Goal: Information Seeking & Learning: Learn about a topic

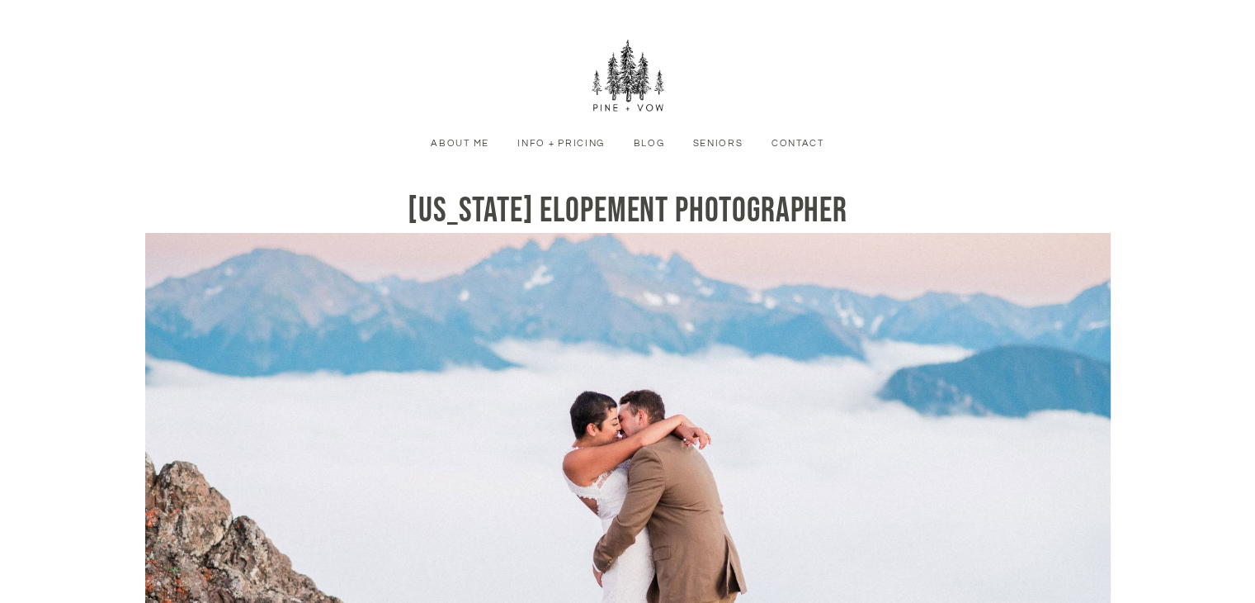
click at [726, 146] on link "Seniors" at bounding box center [718, 143] width 70 height 15
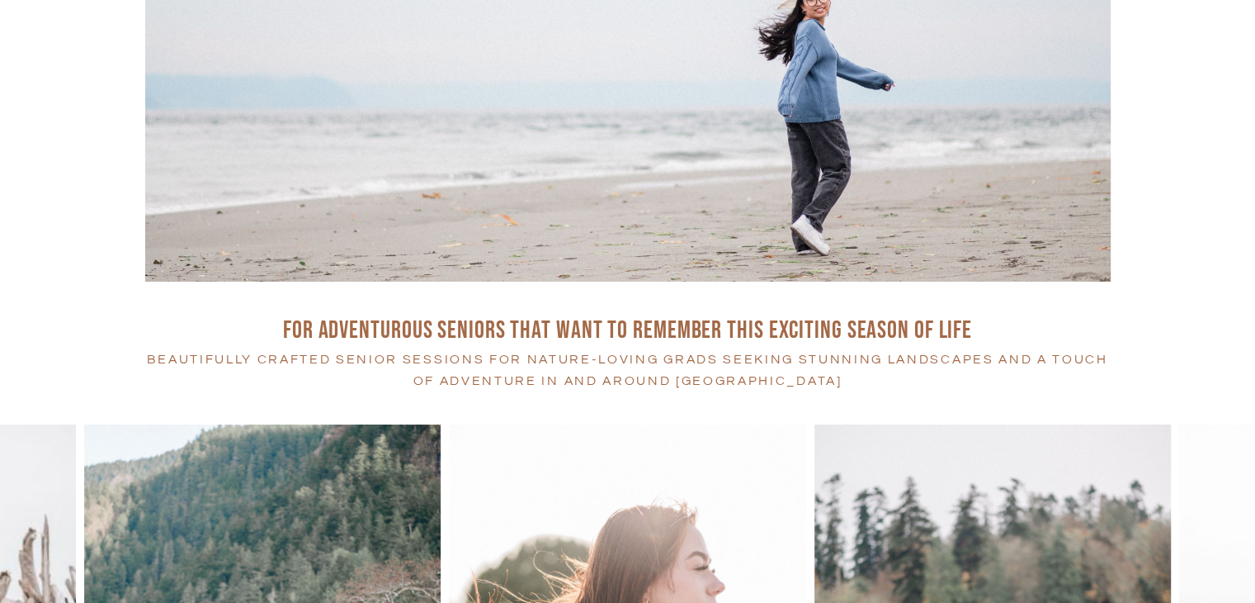
scroll to position [990, 0]
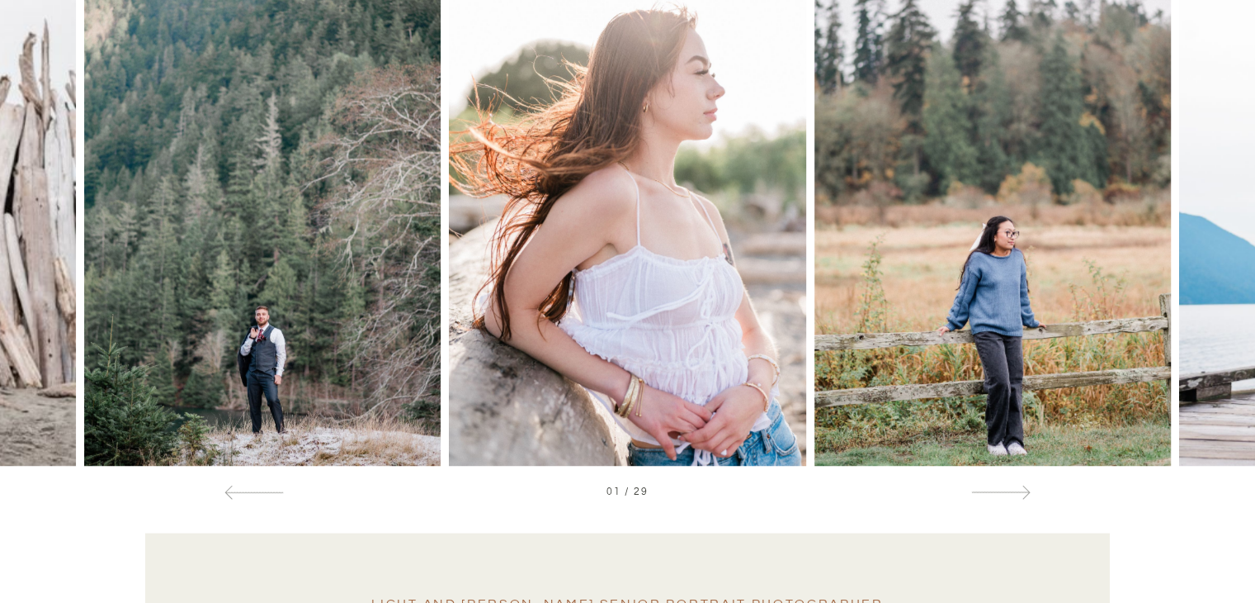
click at [603, 242] on img at bounding box center [627, 197] width 357 height 537
drag, startPoint x: 828, startPoint y: 263, endPoint x: 456, endPoint y: 332, distance: 378.5
click at [456, 332] on div at bounding box center [627, 197] width 1255 height 537
click at [1005, 485] on div at bounding box center [1000, 490] width 59 height 17
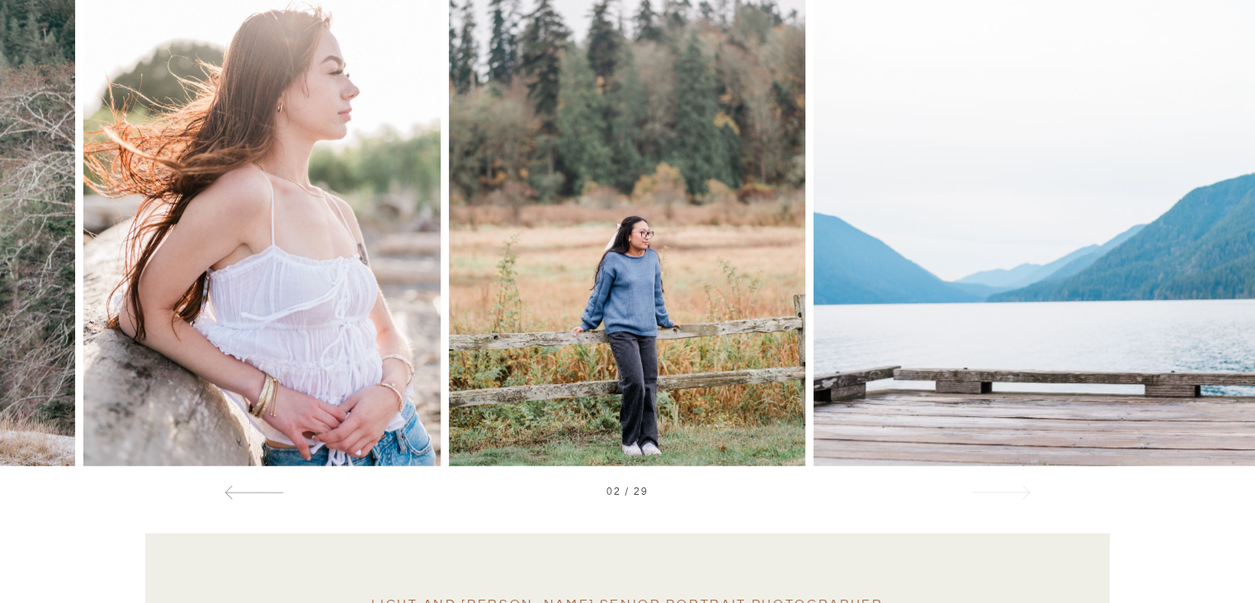
click at [1004, 488] on div at bounding box center [1000, 490] width 59 height 17
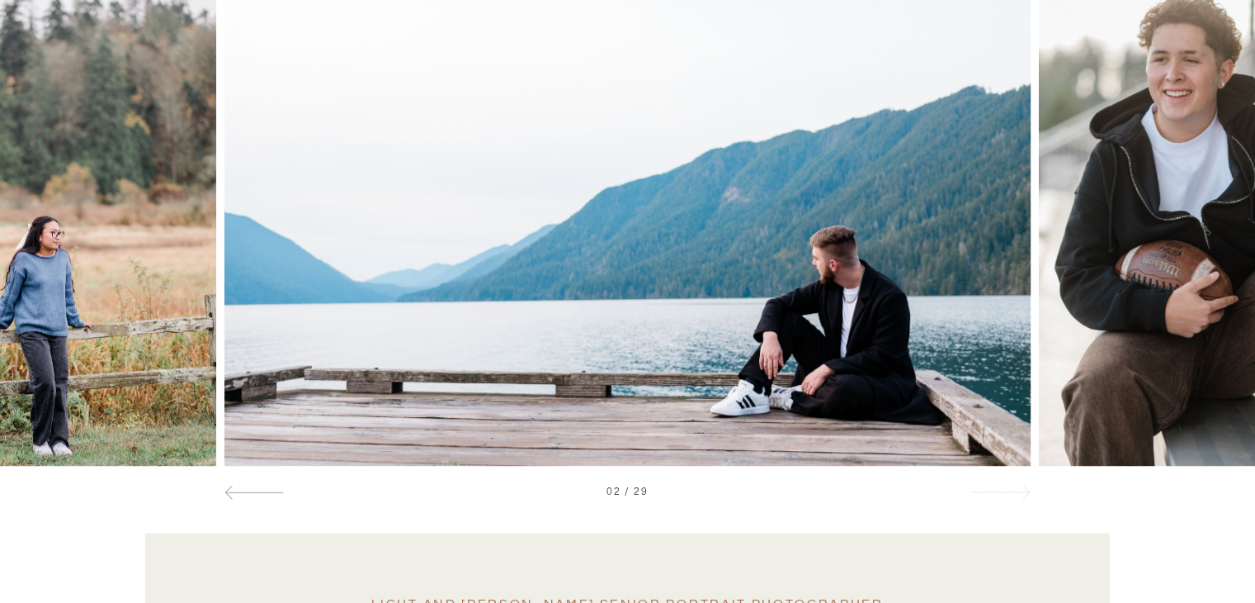
click at [1004, 488] on div at bounding box center [1000, 490] width 59 height 17
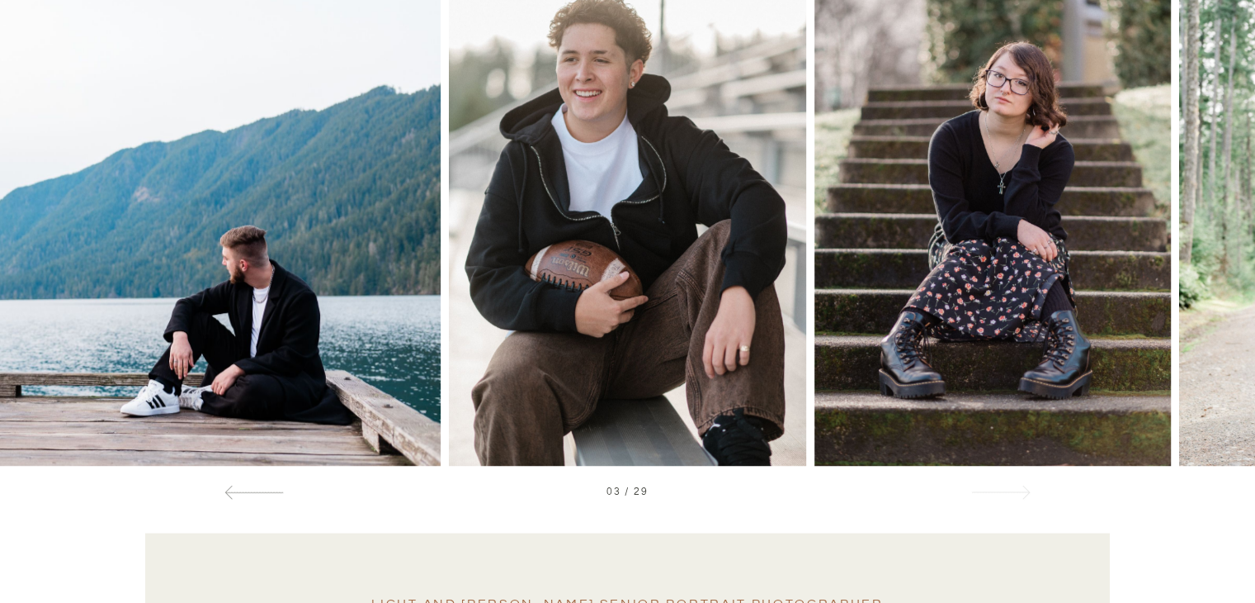
click at [1004, 488] on div at bounding box center [1000, 490] width 59 height 17
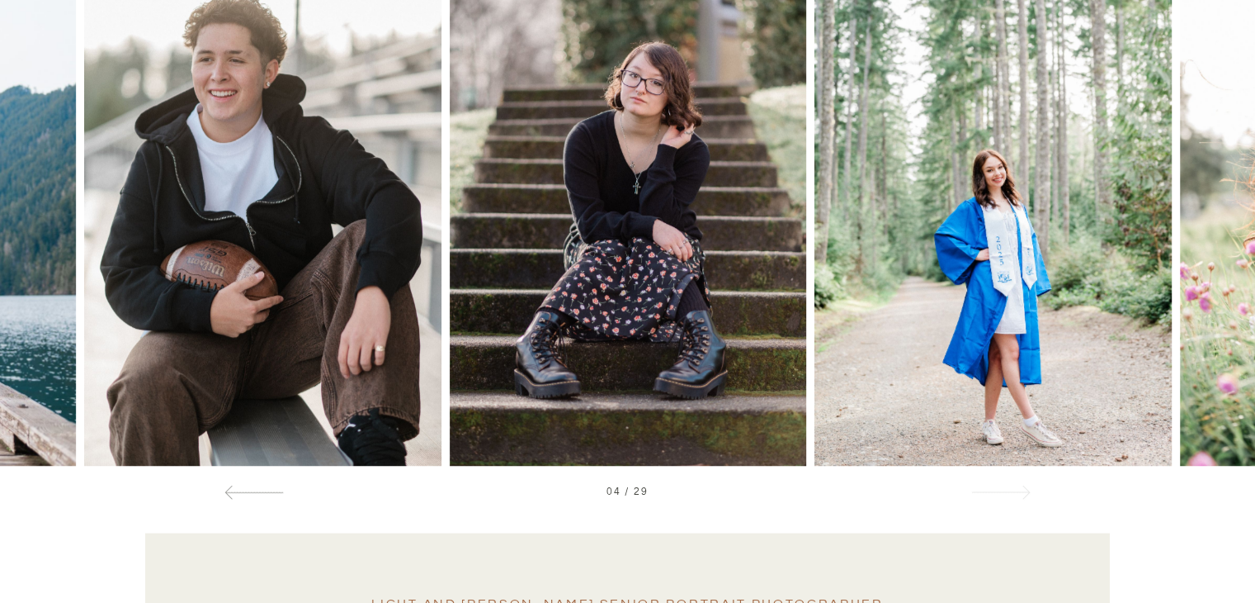
click at [1004, 488] on div at bounding box center [1000, 490] width 59 height 17
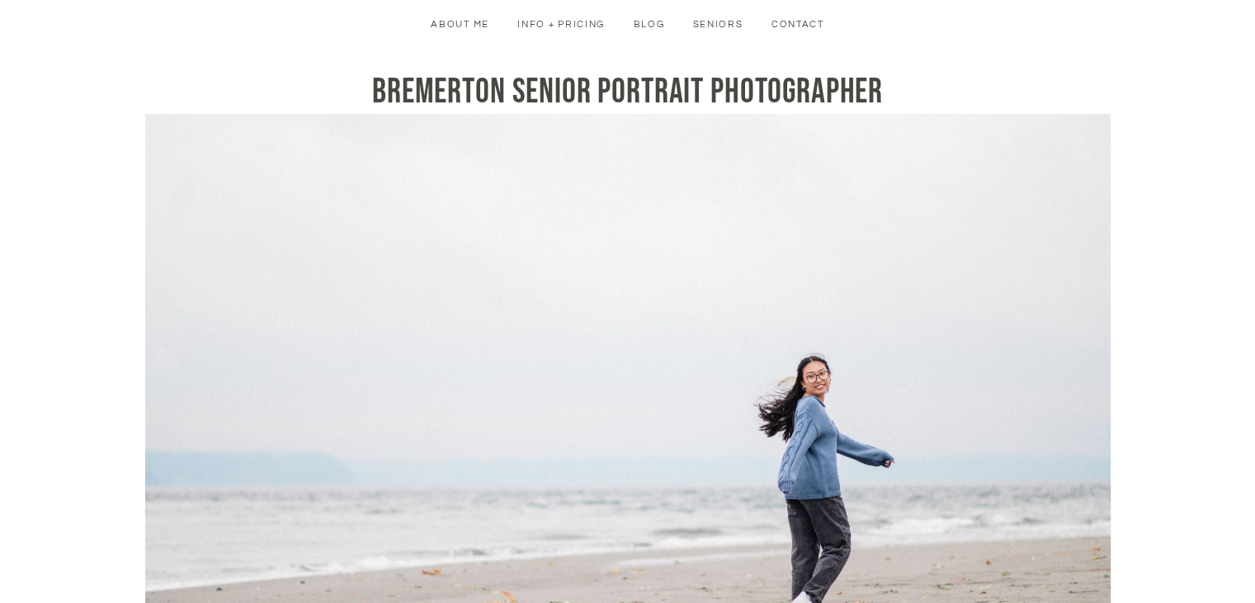
scroll to position [0, 0]
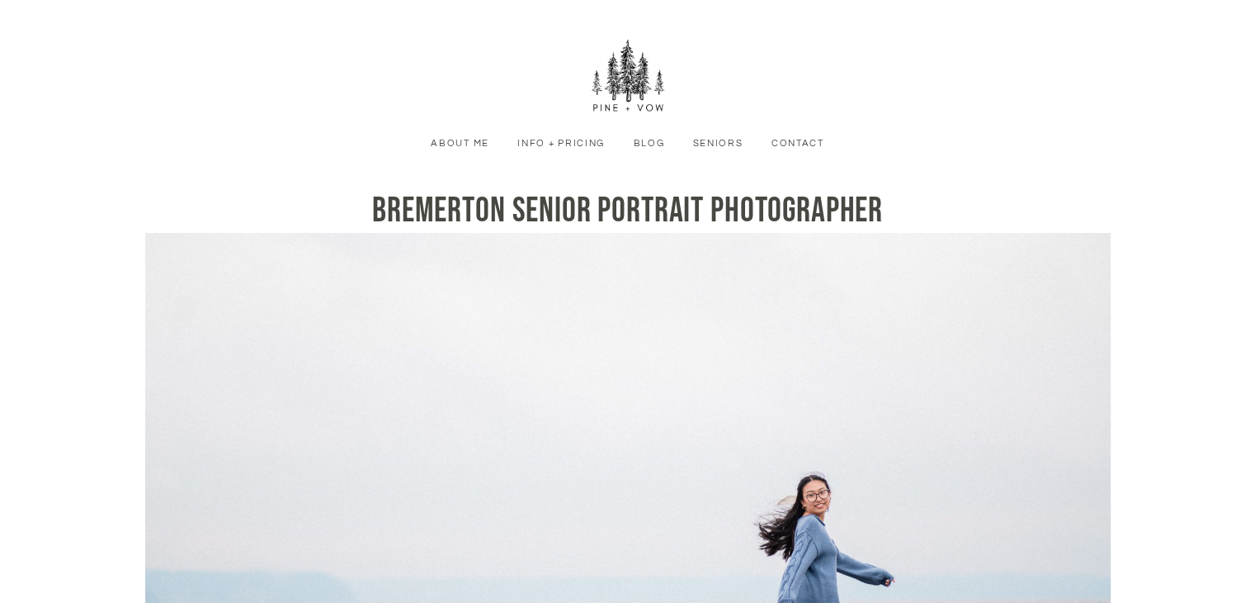
click at [648, 146] on link "Blog" at bounding box center [648, 143] width 51 height 15
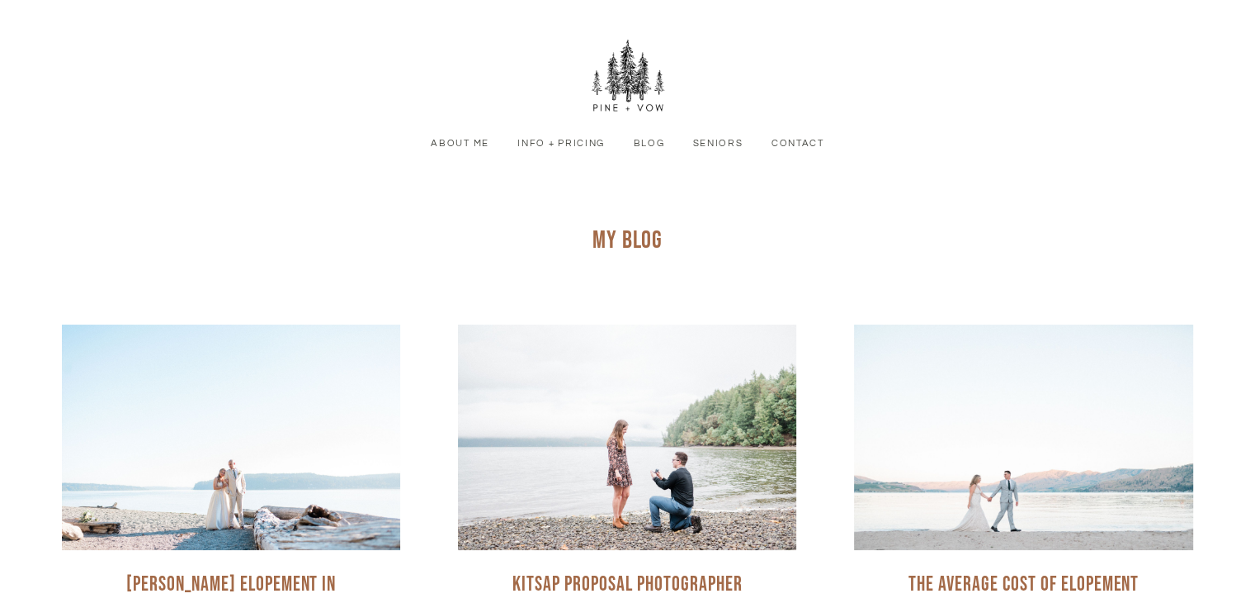
scroll to position [330, 0]
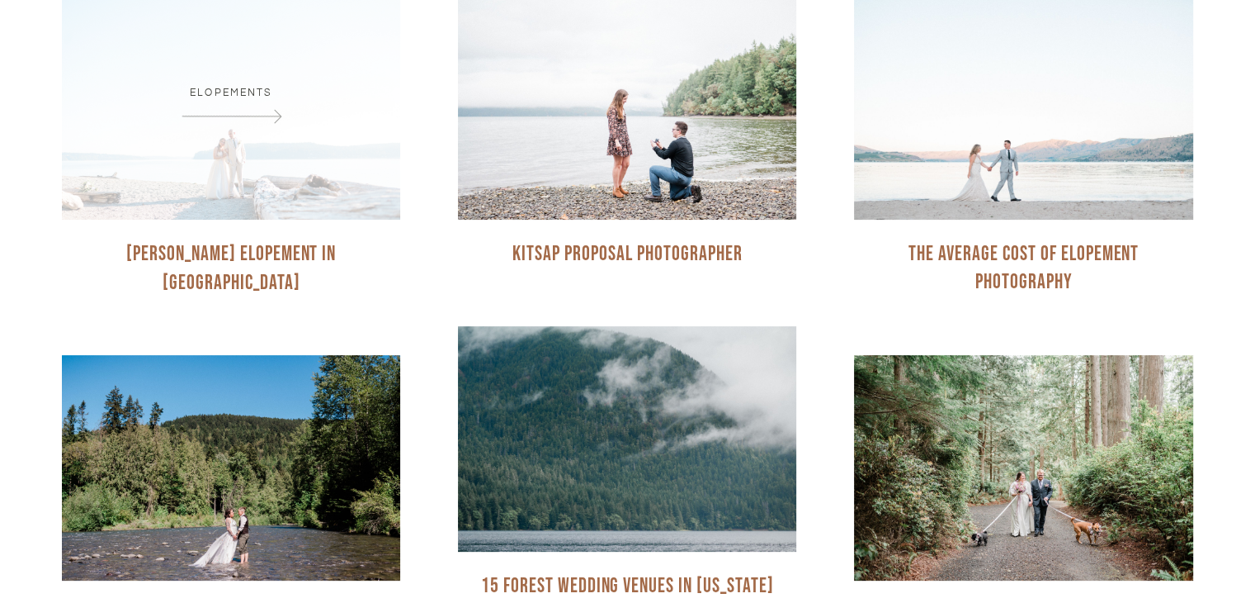
click at [217, 166] on div "Elopements" at bounding box center [231, 106] width 338 height 225
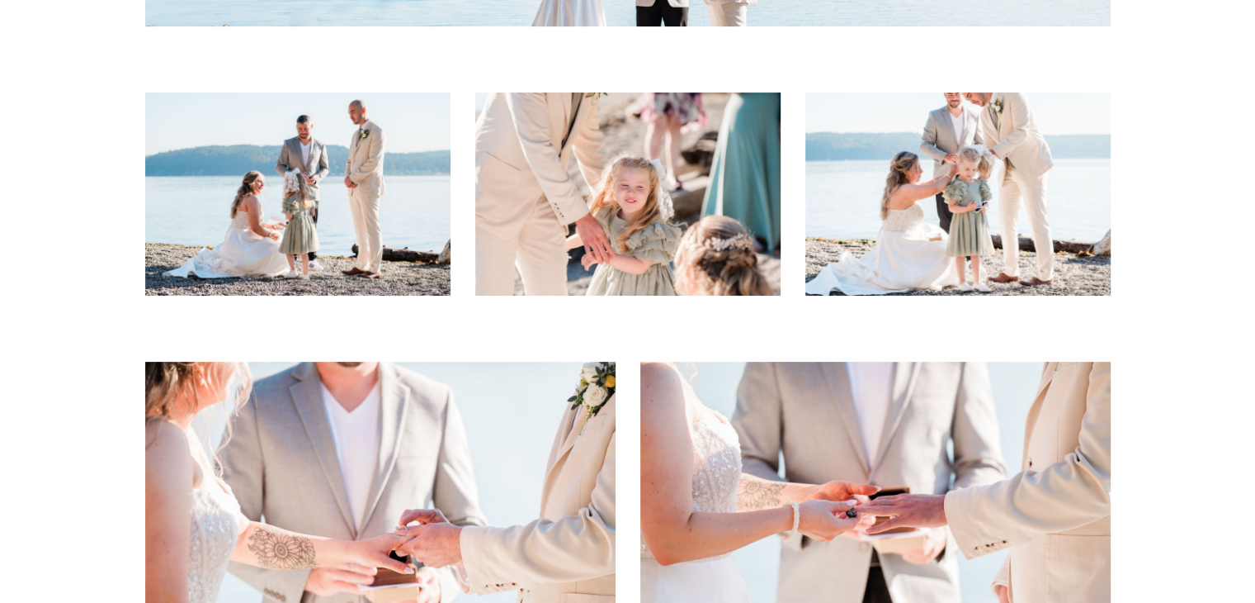
scroll to position [6544, 0]
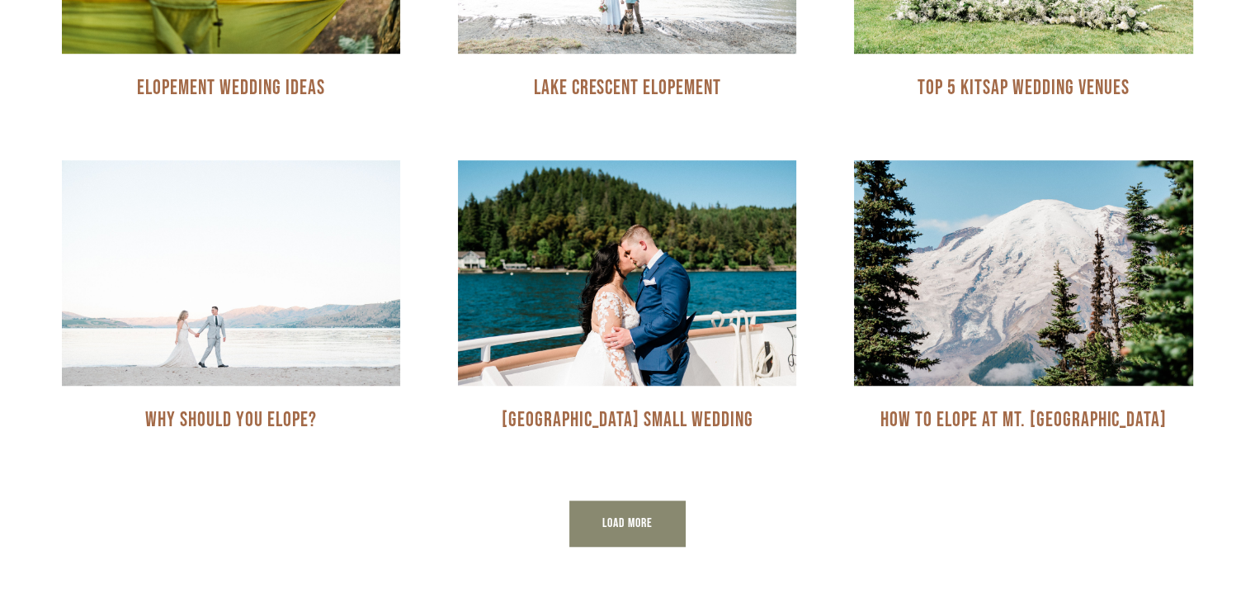
scroll to position [1485, 0]
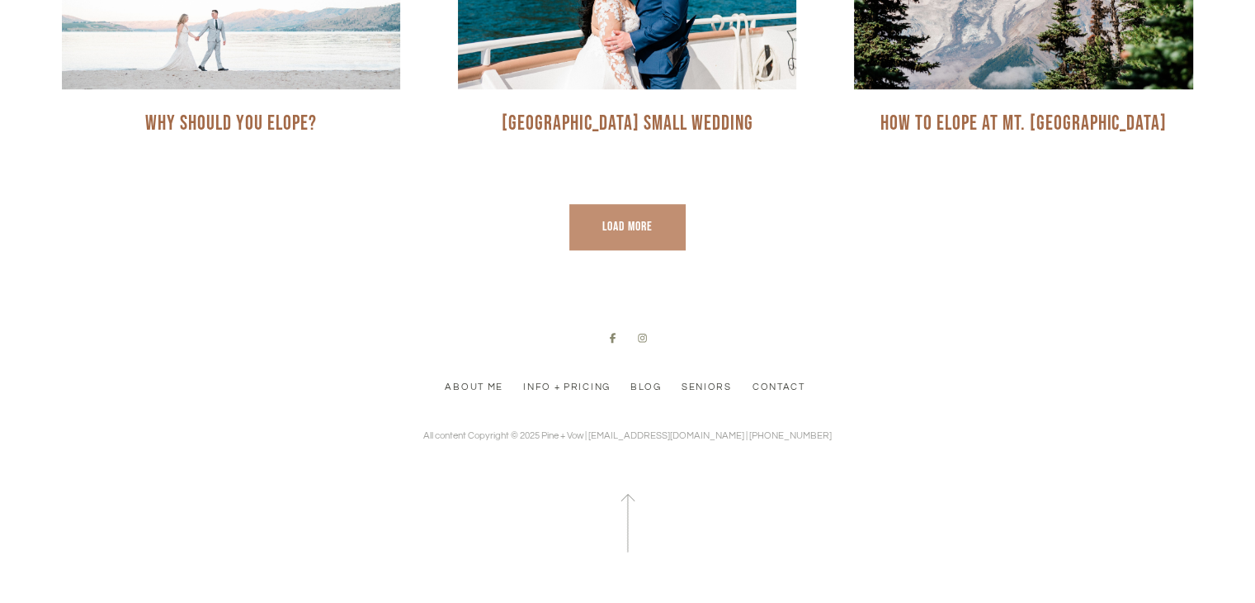
click at [630, 229] on span "Load More" at bounding box center [628, 227] width 50 height 16
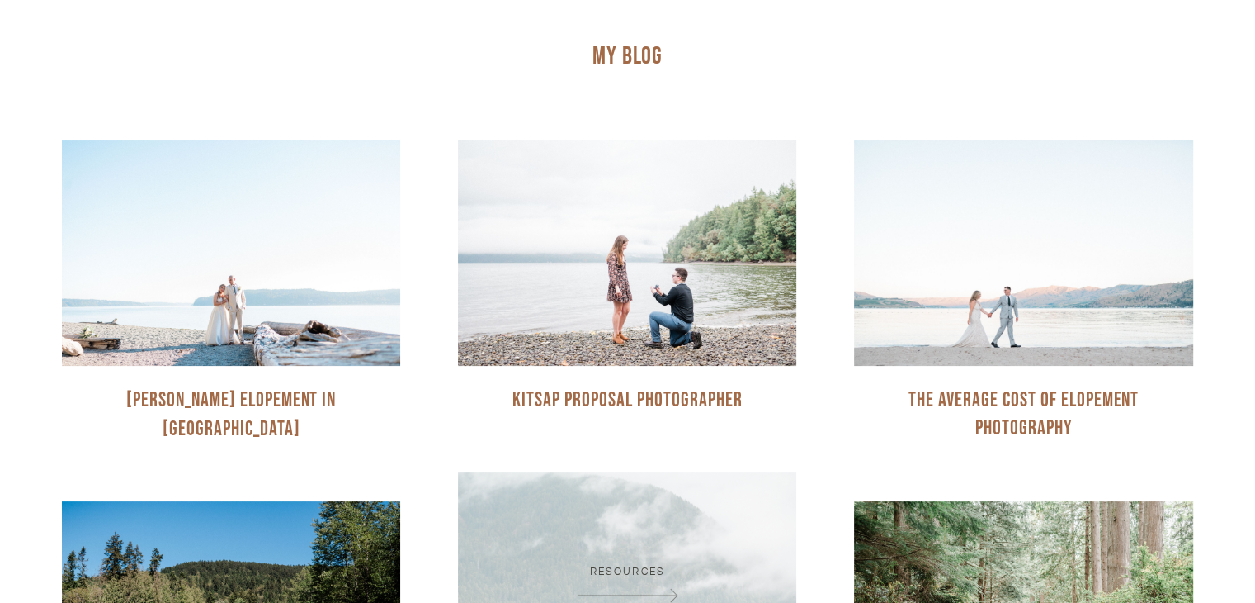
scroll to position [0, 0]
